Goal: Information Seeking & Learning: Learn about a topic

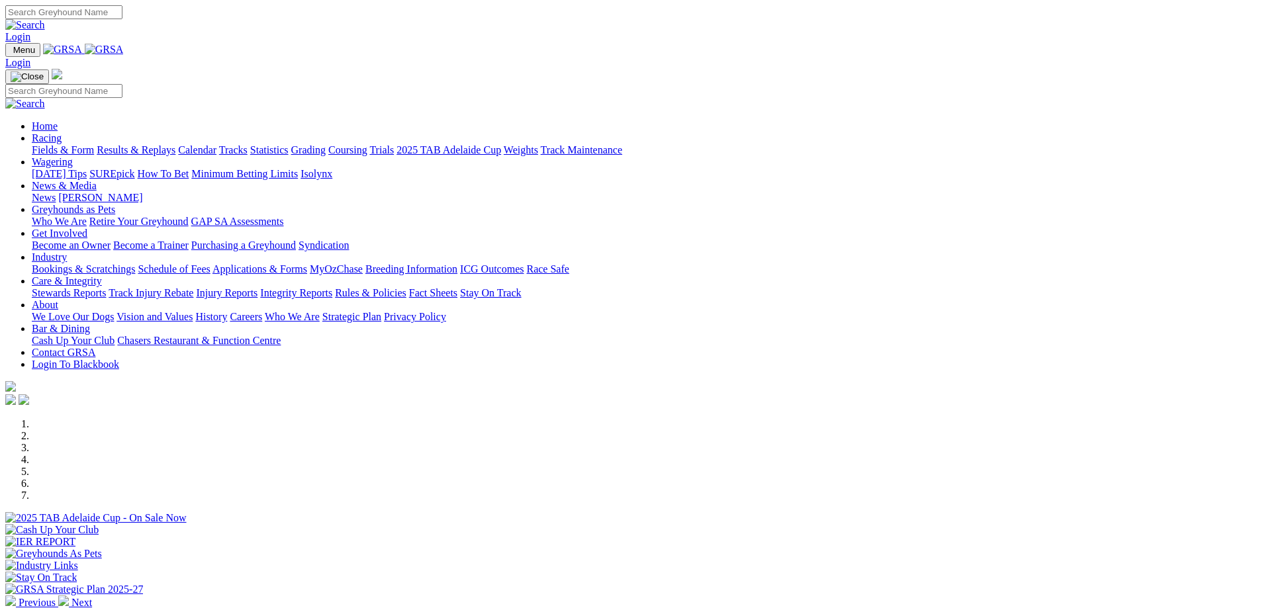
scroll to position [265, 0]
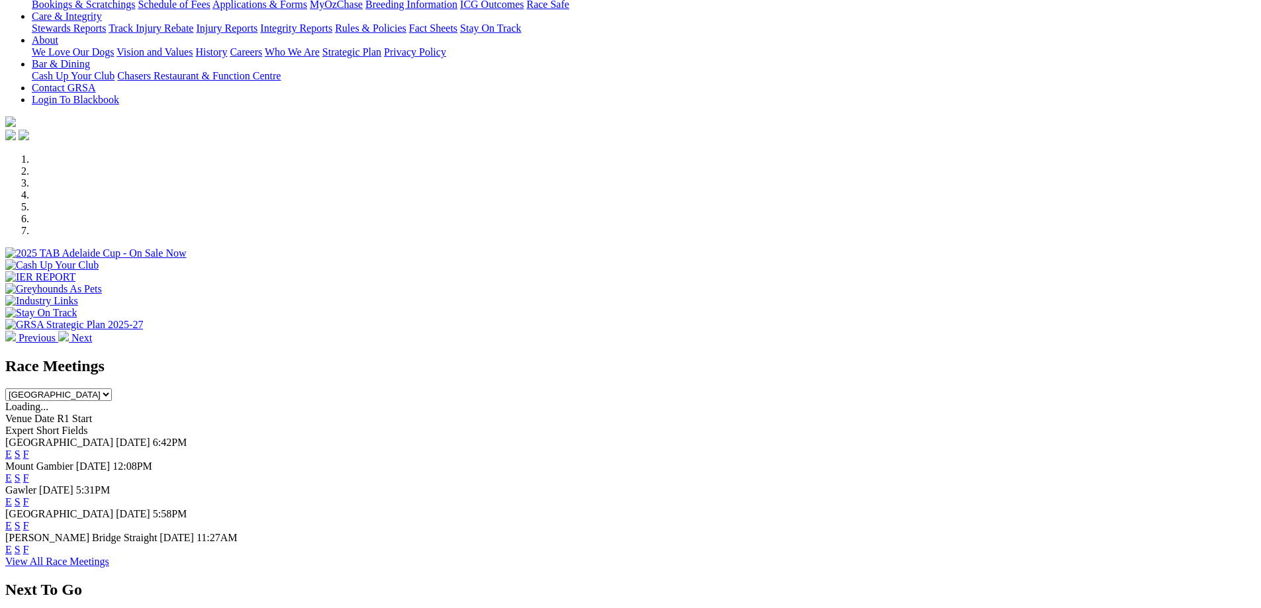
click at [29, 449] on link "F" at bounding box center [26, 454] width 6 height 11
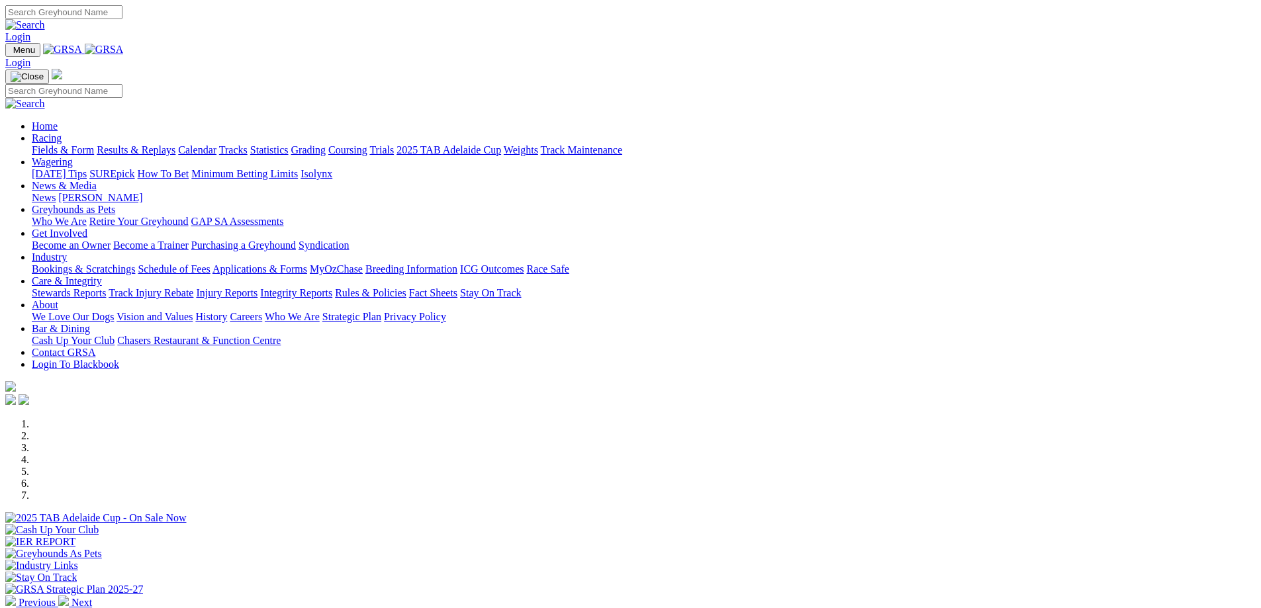
scroll to position [265, 0]
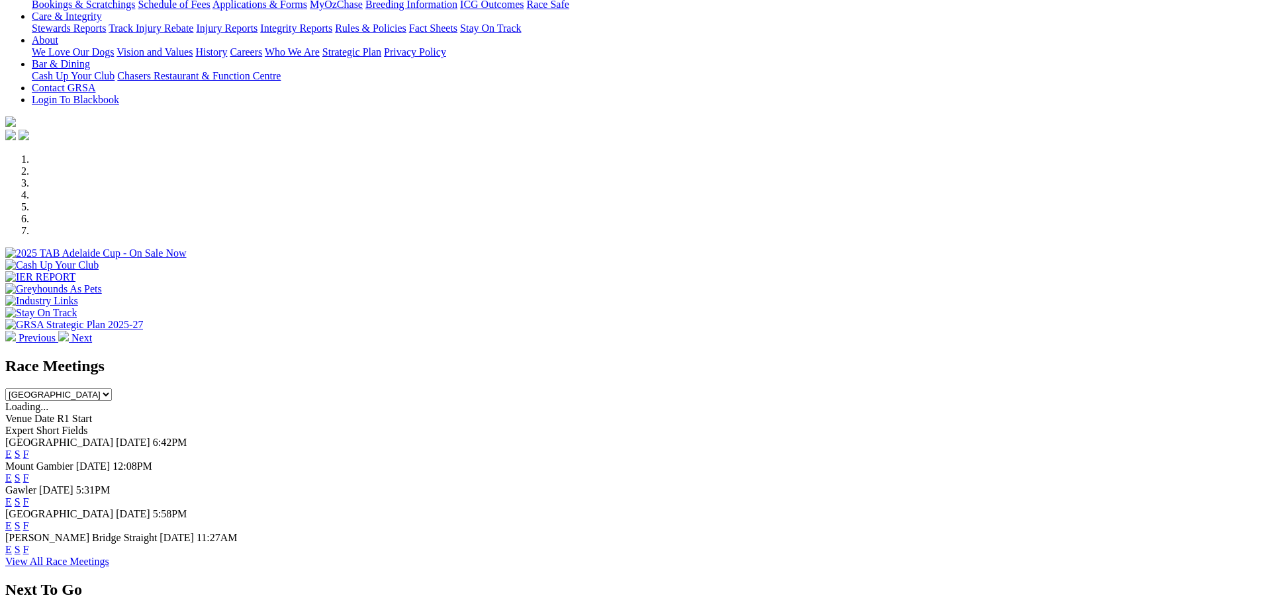
click at [29, 497] on link "F" at bounding box center [26, 502] width 6 height 11
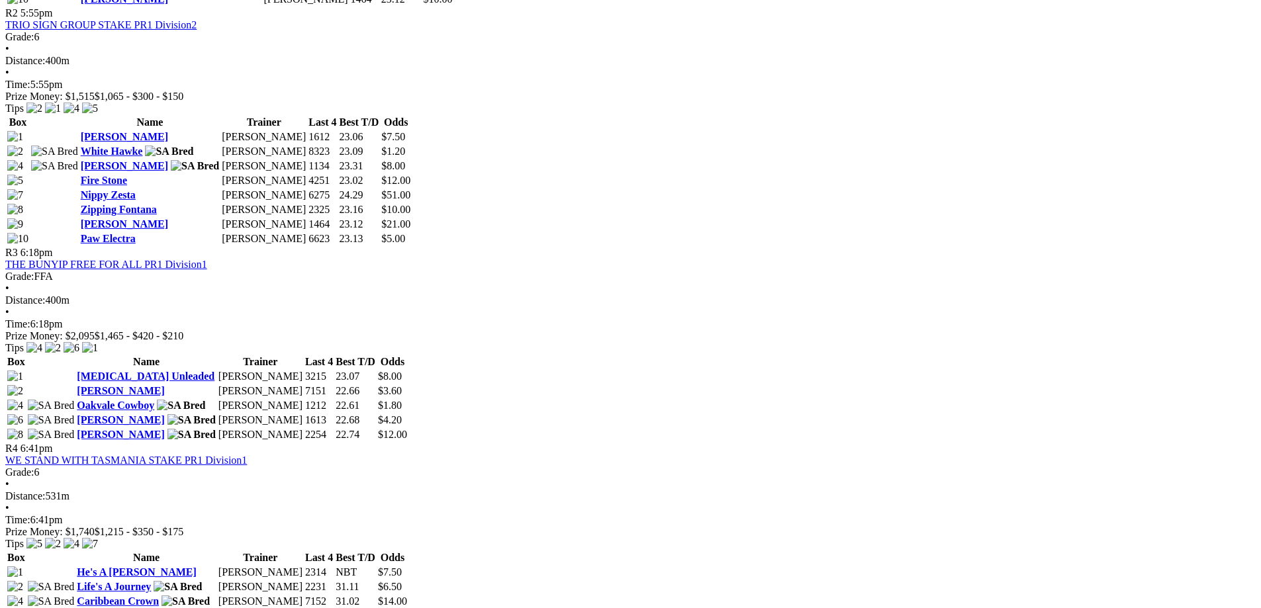
scroll to position [927, 0]
